Goal: Task Accomplishment & Management: Use online tool/utility

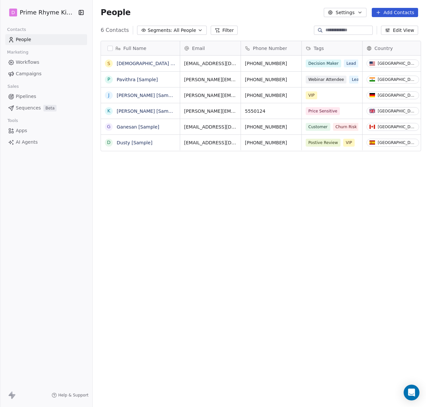
scroll to position [353, 332]
click at [23, 130] on span "Apps" at bounding box center [22, 130] width 12 height 7
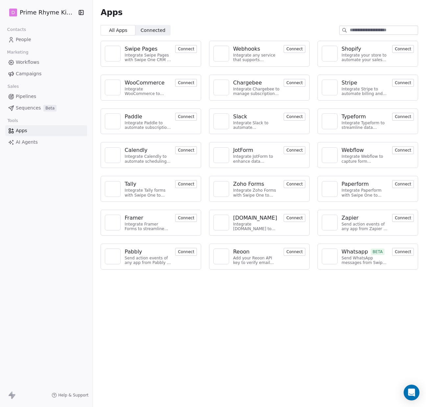
click at [293, 50] on button "Connect" at bounding box center [295, 49] width 22 height 8
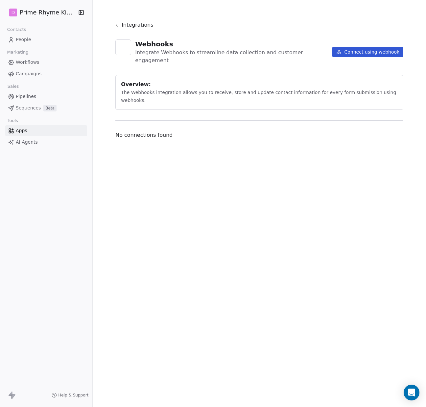
click at [368, 48] on button "Connect using webhook" at bounding box center [368, 52] width 71 height 11
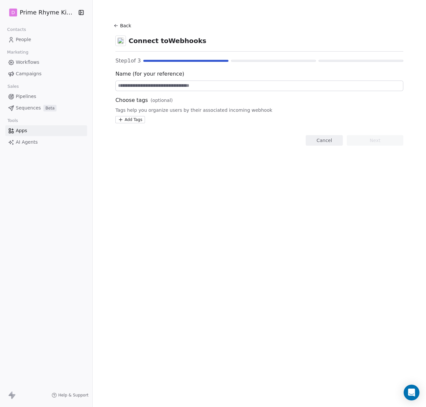
click at [203, 88] on input at bounding box center [259, 86] width 287 height 10
type input "**********"
click at [138, 119] on html "**********" at bounding box center [213, 203] width 426 height 407
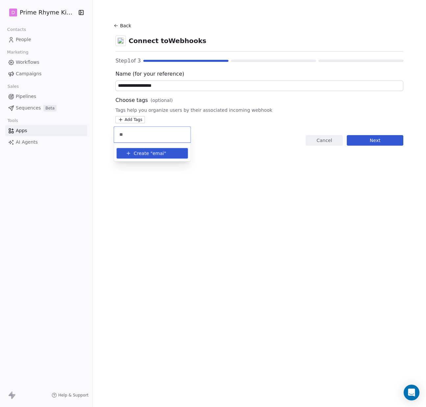
type input "*"
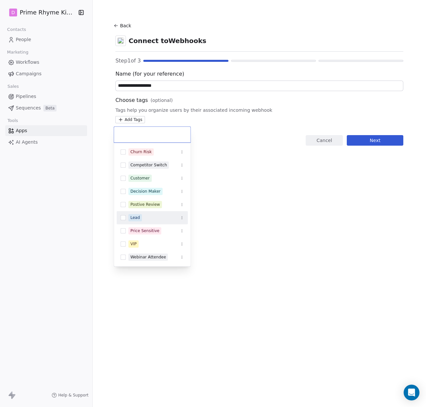
click at [123, 217] on button "Suggestions" at bounding box center [123, 217] width 5 height 5
click at [366, 115] on html "**********" at bounding box center [213, 203] width 426 height 407
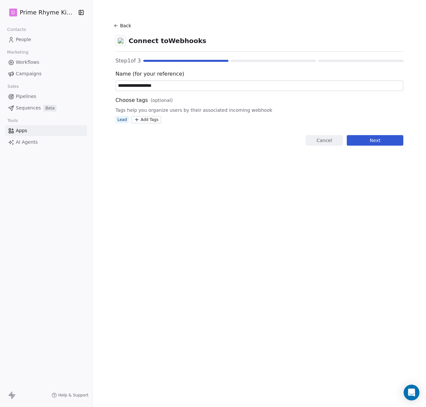
click at [369, 138] on button "Next" at bounding box center [375, 140] width 57 height 11
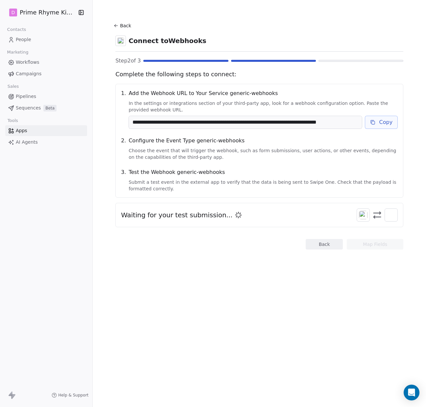
click at [115, 26] on icon at bounding box center [115, 26] width 3 height 0
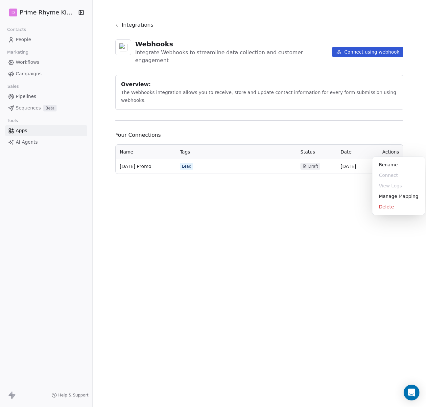
click at [394, 150] on html "D Prime Rhyme Kids Books Contacts People Marketing Workflows Campaigns Sales Pi…" at bounding box center [213, 203] width 426 height 407
click at [401, 194] on div "Manage Mapping" at bounding box center [398, 196] width 47 height 11
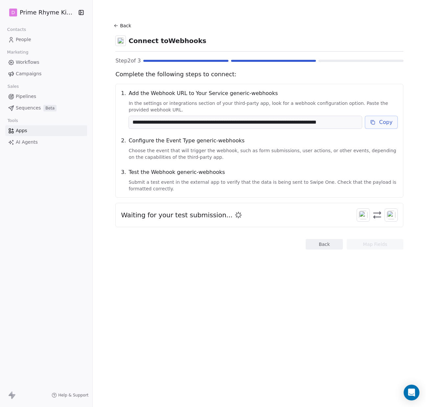
click at [323, 246] on button "Back" at bounding box center [324, 244] width 37 height 11
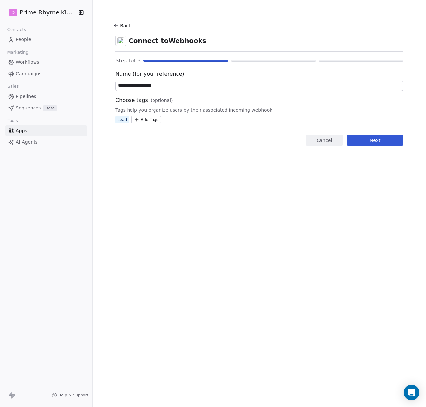
click at [368, 136] on button "Next" at bounding box center [375, 140] width 57 height 11
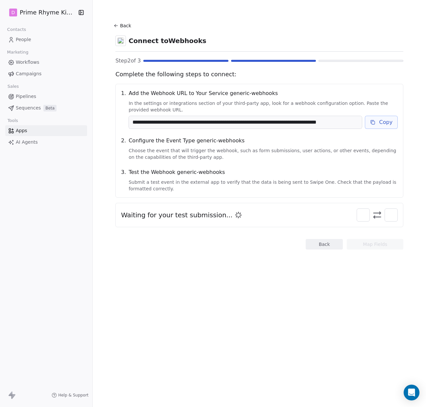
click at [116, 25] on icon at bounding box center [115, 25] width 5 height 5
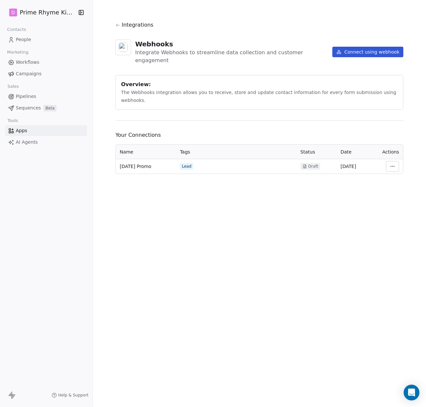
click at [116, 25] on icon at bounding box center [117, 25] width 5 height 5
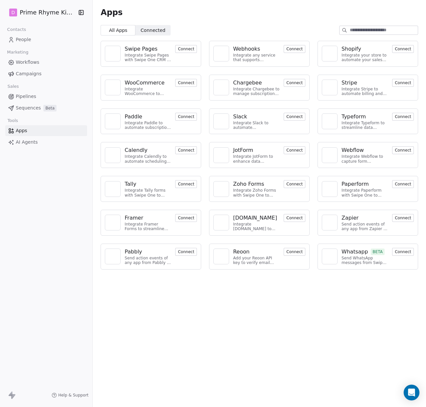
click at [255, 50] on div "Webhooks" at bounding box center [246, 49] width 27 height 8
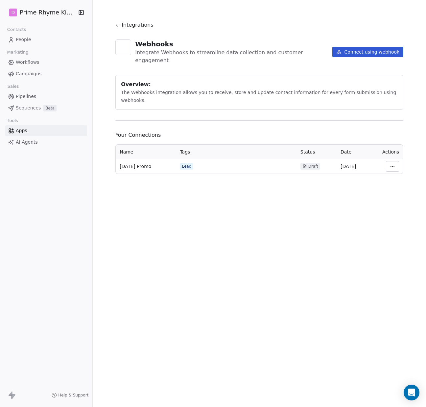
click at [391, 152] on html "D Prime Rhyme Kids Books Contacts People Marketing Workflows Campaigns Sales Pi…" at bounding box center [213, 203] width 426 height 407
click at [396, 197] on div "Manage Mapping" at bounding box center [398, 196] width 47 height 11
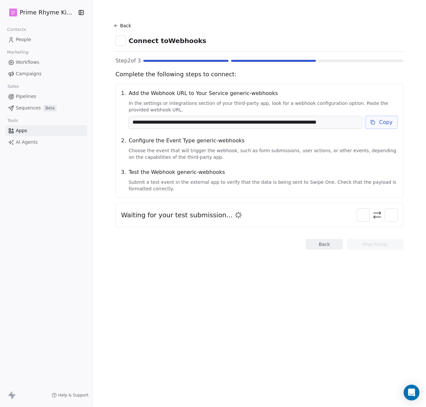
click at [121, 23] on button "Back" at bounding box center [123, 26] width 21 height 12
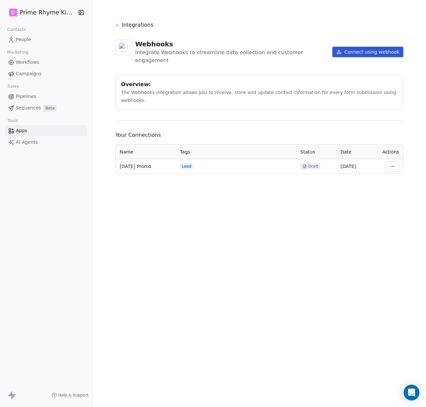
click at [349, 47] on button "Connect using webhook" at bounding box center [368, 52] width 71 height 11
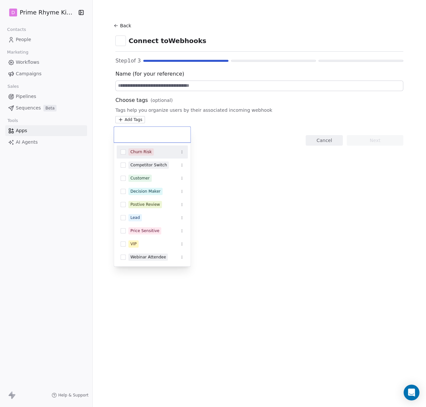
click at [135, 122] on html "D Prime Rhyme Kids Books Contacts People Marketing Workflows Campaigns Sales Pi…" at bounding box center [213, 203] width 426 height 407
click at [324, 256] on html "D Prime Rhyme Kids Books Contacts People Marketing Workflows Campaigns Sales Pi…" at bounding box center [213, 203] width 426 height 407
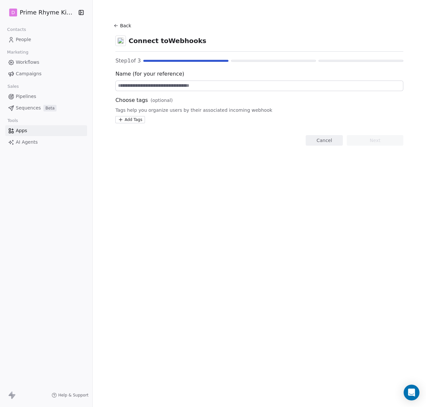
click at [312, 136] on button "Cancel" at bounding box center [324, 140] width 37 height 11
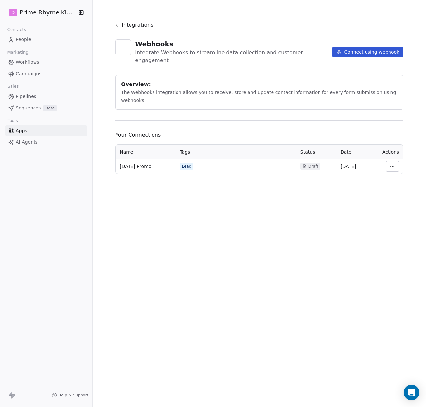
click at [388, 146] on html "D Prime Rhyme Kids Books Contacts People Marketing Workflows Campaigns Sales Pi…" at bounding box center [213, 203] width 426 height 407
click at [392, 192] on div "Manage Mapping" at bounding box center [398, 196] width 47 height 11
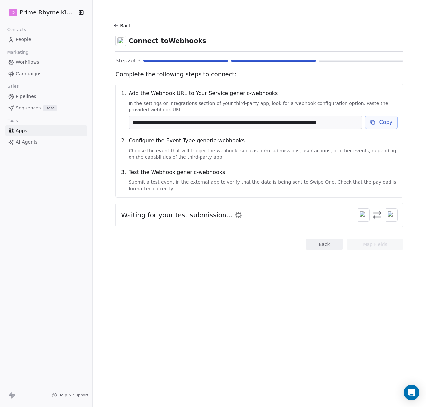
click at [380, 120] on button "Copy" at bounding box center [381, 122] width 33 height 13
